Goal: Task Accomplishment & Management: Manage account settings

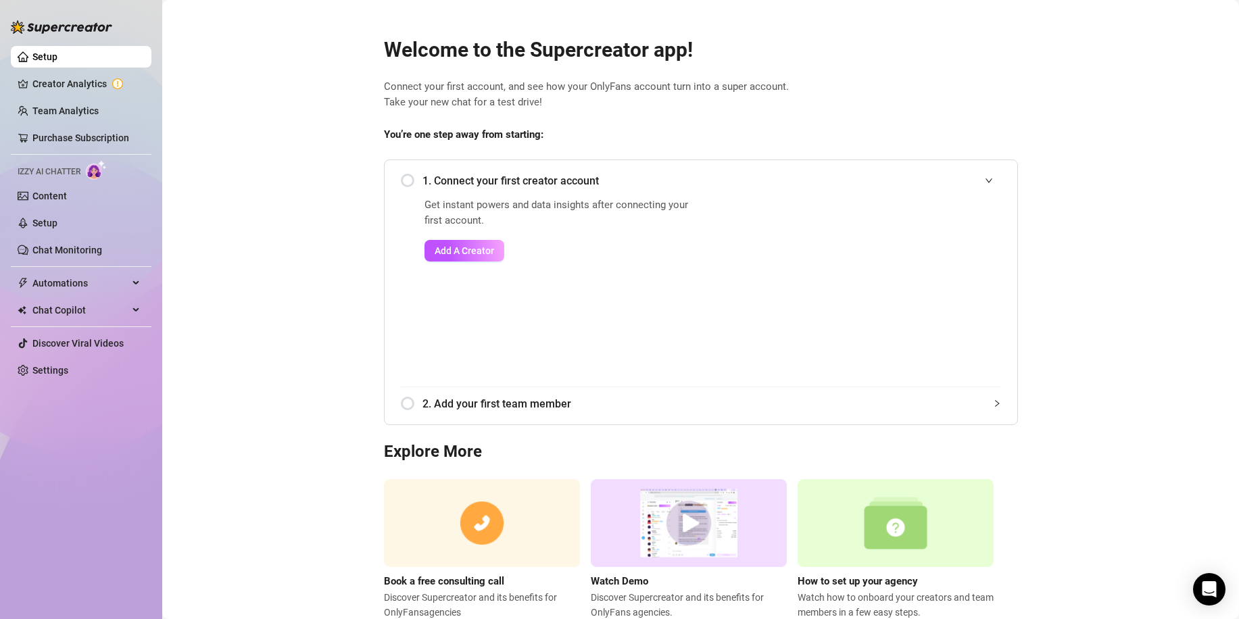
click at [402, 179] on div "1. Connect your first creator account" at bounding box center [701, 180] width 600 height 33
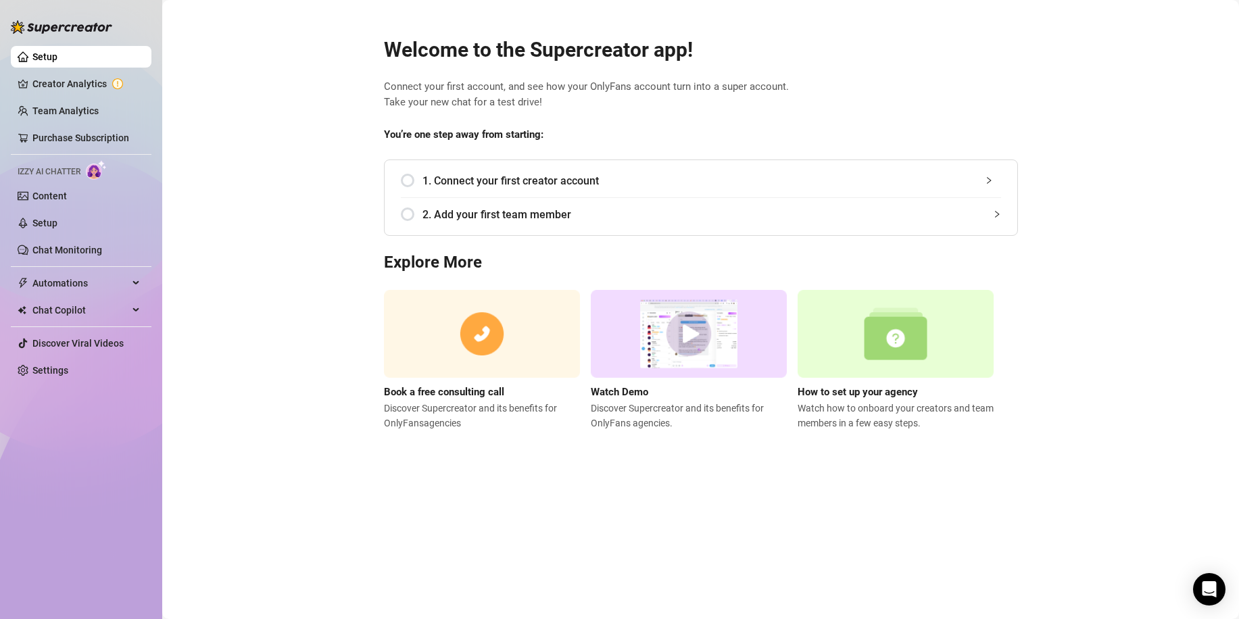
click at [507, 186] on span "1. Connect your first creator account" at bounding box center [711, 180] width 579 height 17
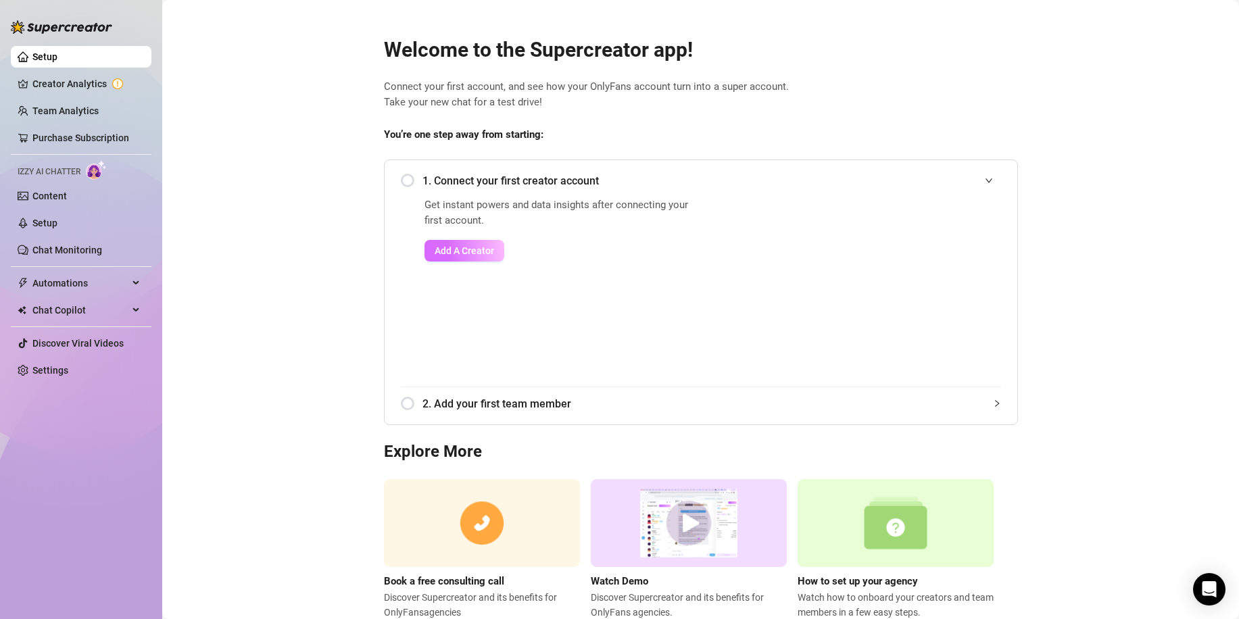
click at [462, 249] on span "Add A Creator" at bounding box center [464, 250] width 59 height 11
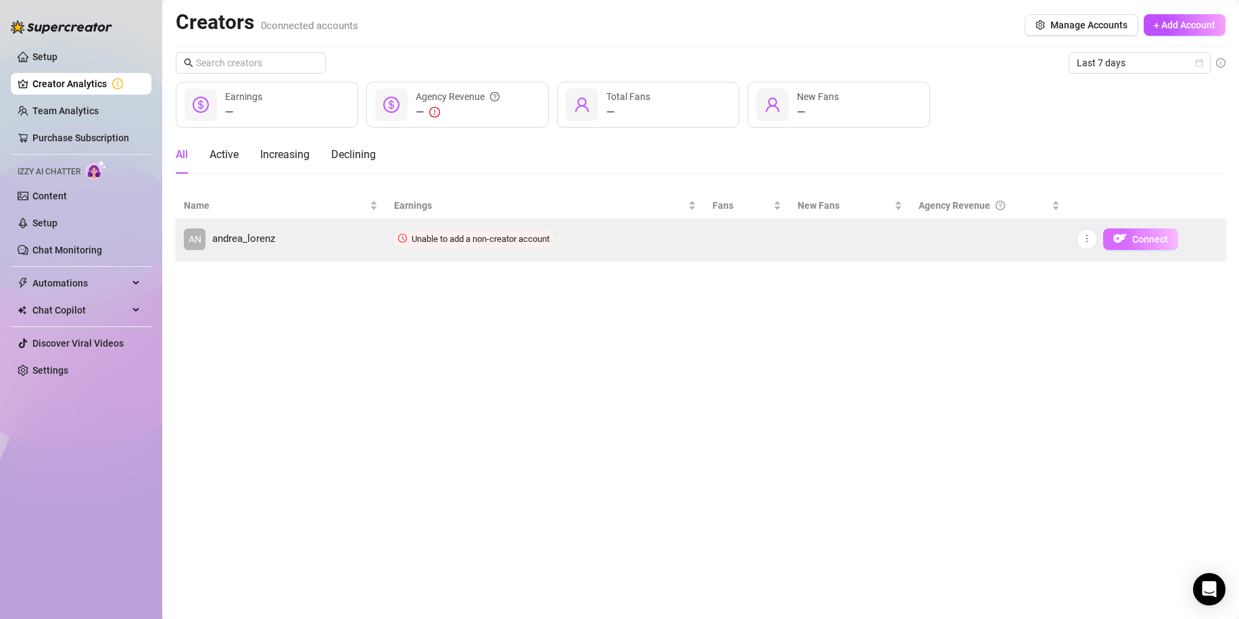
click at [1139, 239] on span "Connect" at bounding box center [1150, 239] width 36 height 11
click at [1082, 237] on icon "more" at bounding box center [1086, 238] width 9 height 9
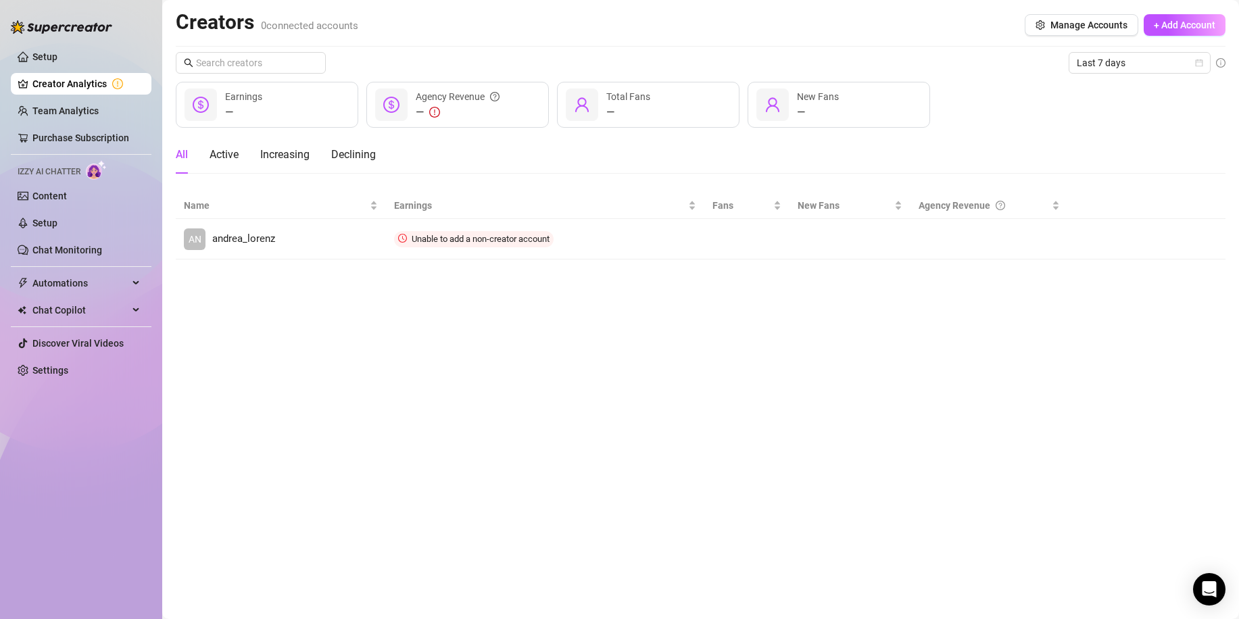
click at [1005, 291] on main "Creators 0 connected accounts Manage Accounts + Add Account Last 7 days — Earni…" at bounding box center [700, 309] width 1077 height 619
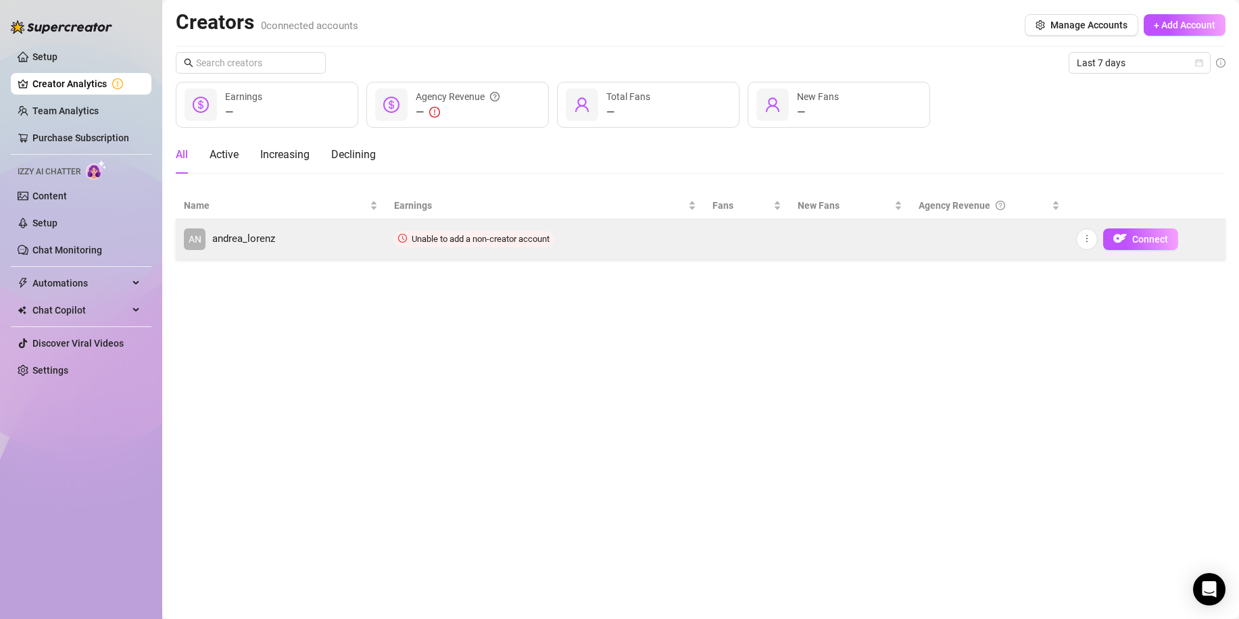
click at [228, 240] on span "andrea_lorenz" at bounding box center [243, 239] width 63 height 16
click at [1087, 240] on icon "more" at bounding box center [1086, 238] width 9 height 9
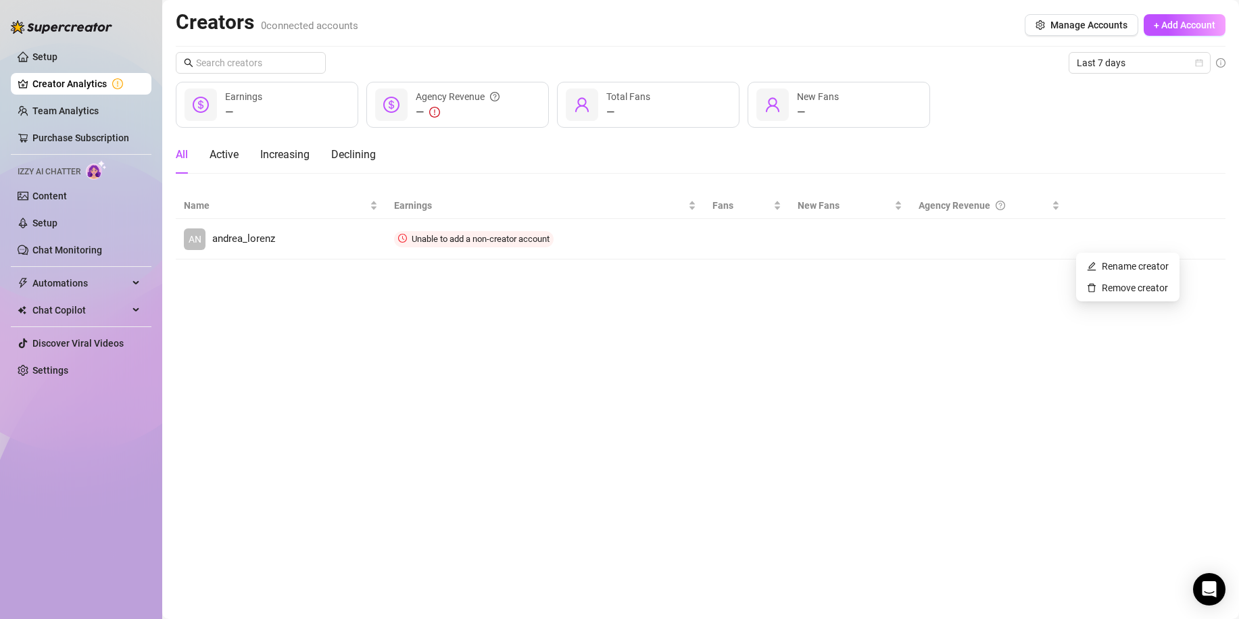
click at [1030, 308] on main "Creators 0 connected accounts Manage Accounts + Add Account Last 7 days — Earni…" at bounding box center [700, 309] width 1077 height 619
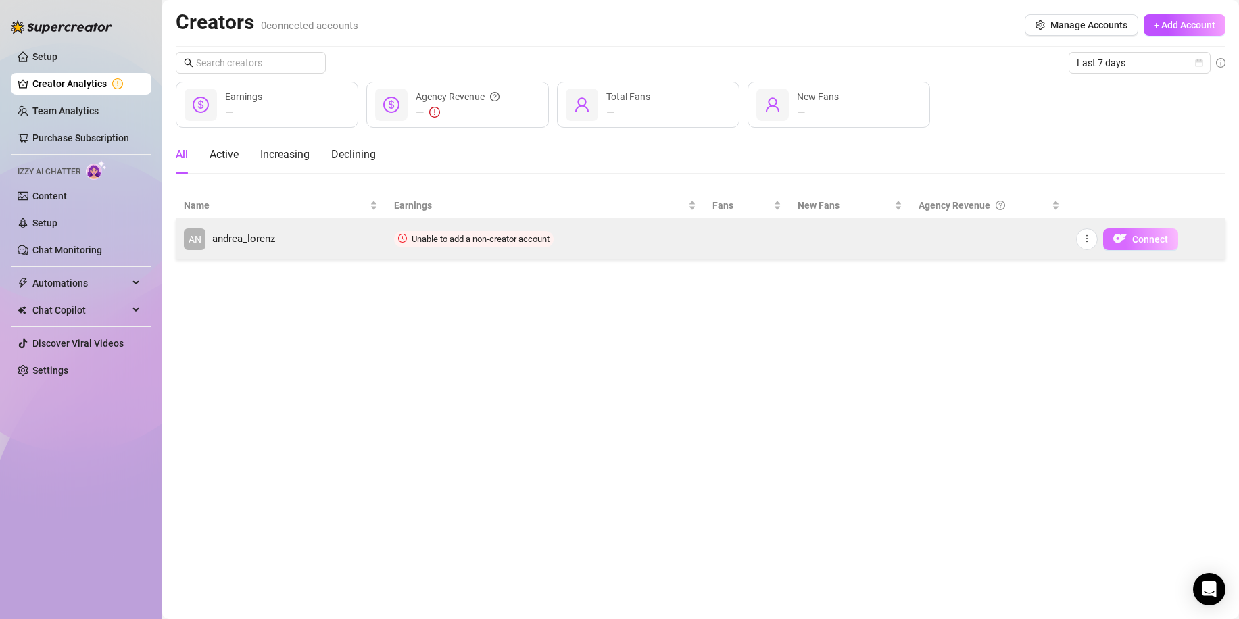
click at [1163, 238] on span "Connect" at bounding box center [1150, 239] width 36 height 11
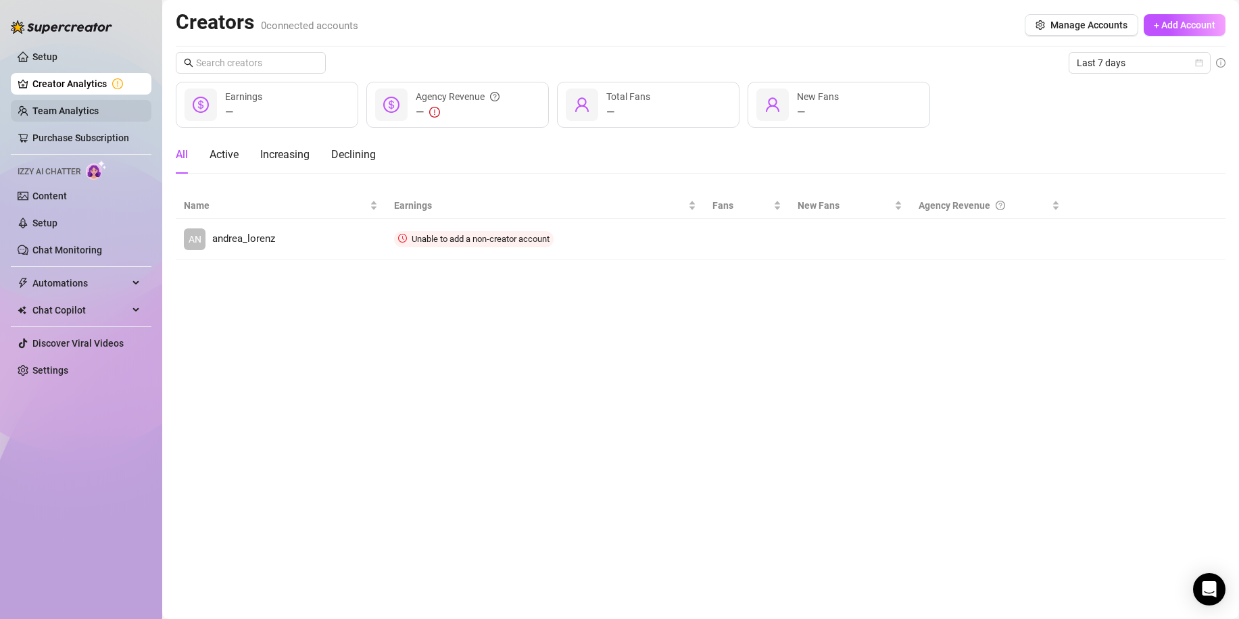
click at [64, 108] on link "Team Analytics" at bounding box center [65, 110] width 66 height 11
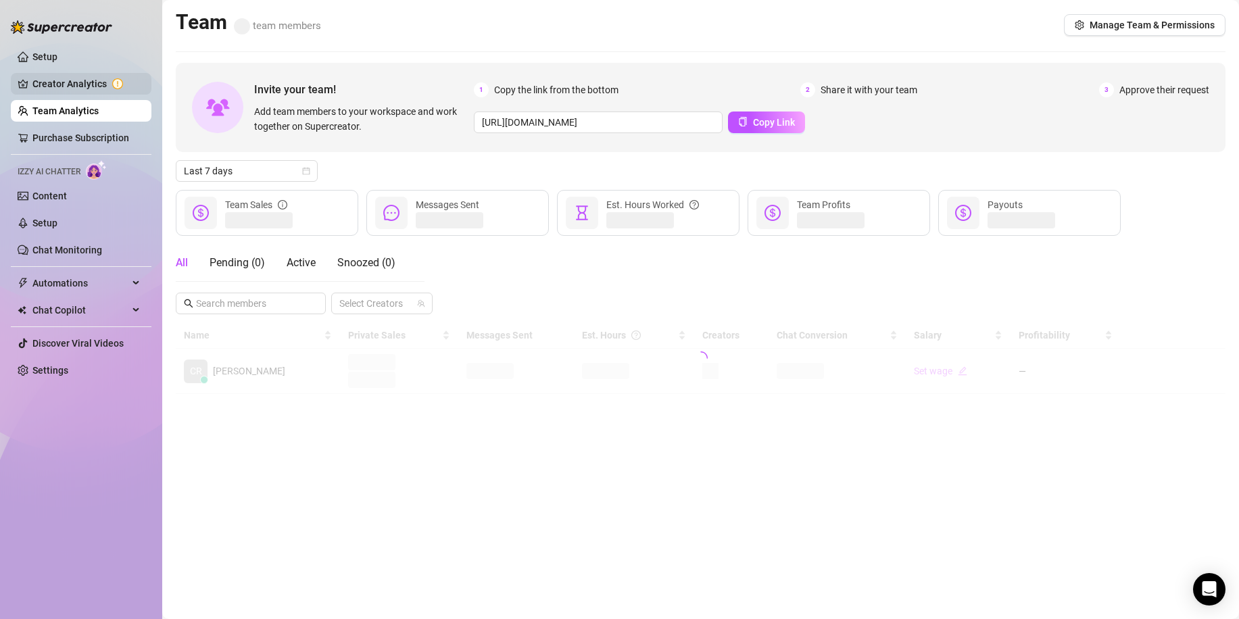
click at [61, 85] on link "Creator Analytics" at bounding box center [86, 84] width 108 height 22
